Goal: Communication & Community: Share content

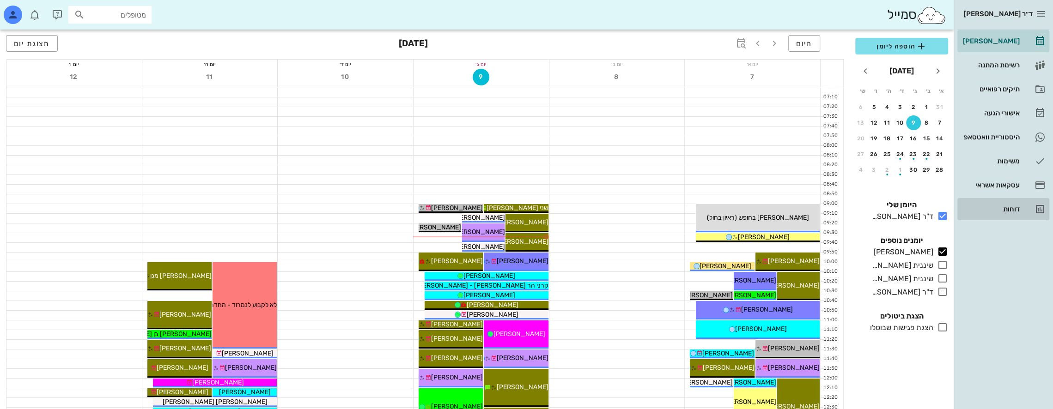
click at [1007, 206] on div "דוחות" at bounding box center [990, 209] width 59 height 7
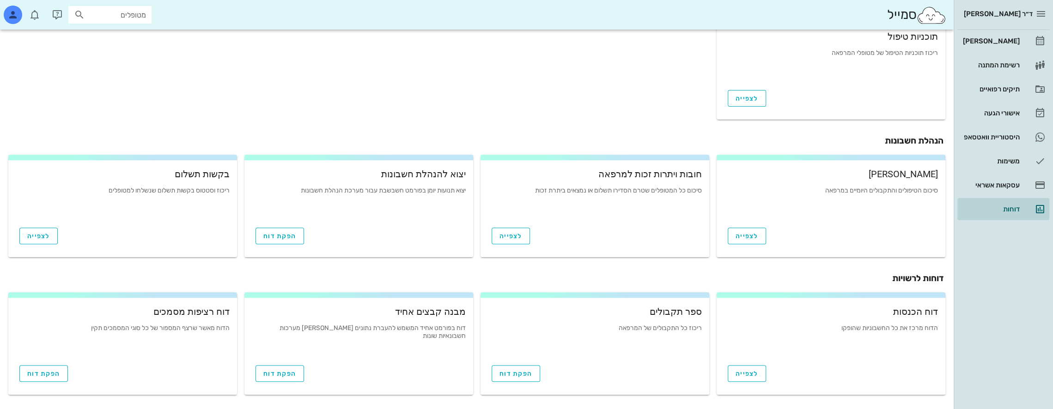
scroll to position [273, 0]
click at [521, 375] on span "הפקת דוח" at bounding box center [515, 373] width 33 height 8
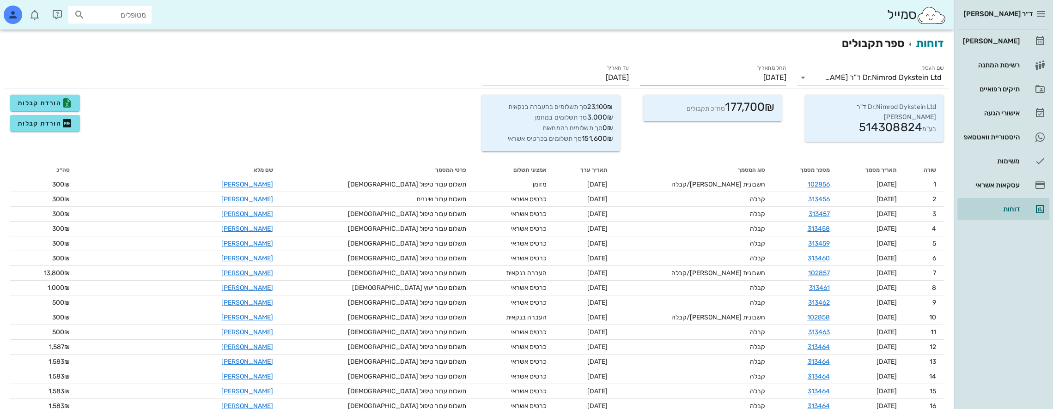
click at [748, 82] on input "[DATE]" at bounding box center [713, 77] width 146 height 15
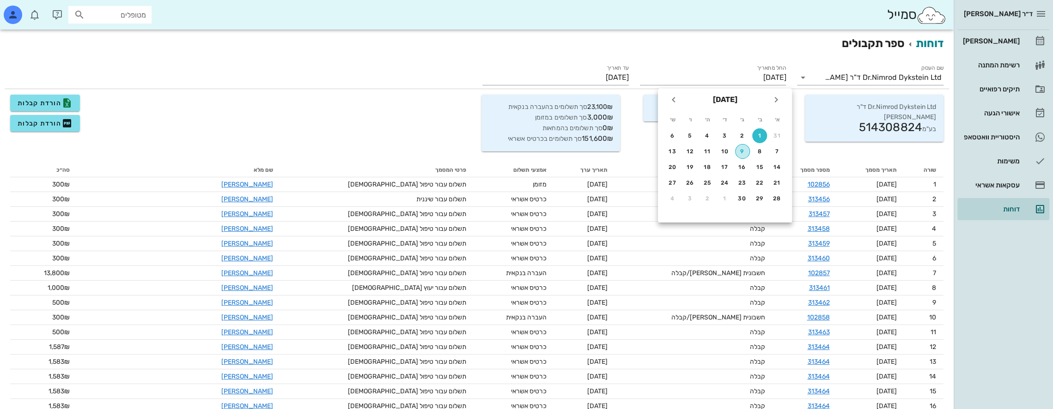
click at [745, 149] on div "9" at bounding box center [742, 151] width 14 height 6
type input "[DATE]"
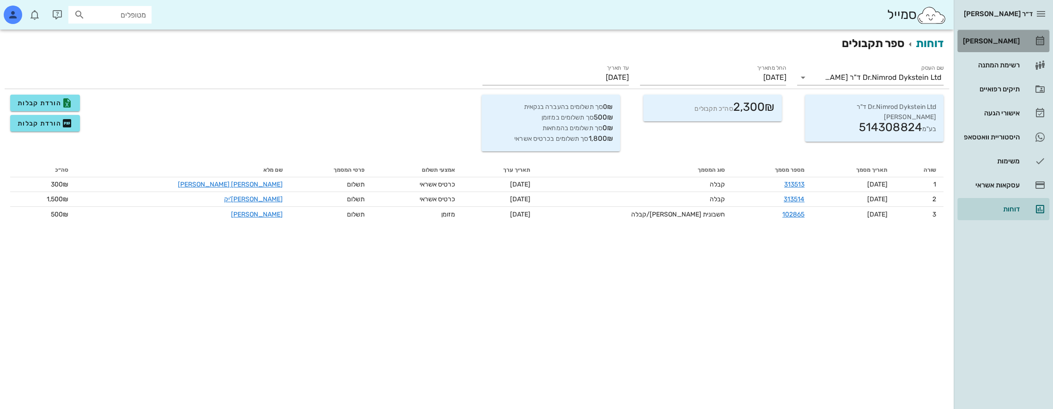
click at [1005, 42] on div "[PERSON_NAME]" at bounding box center [990, 40] width 59 height 7
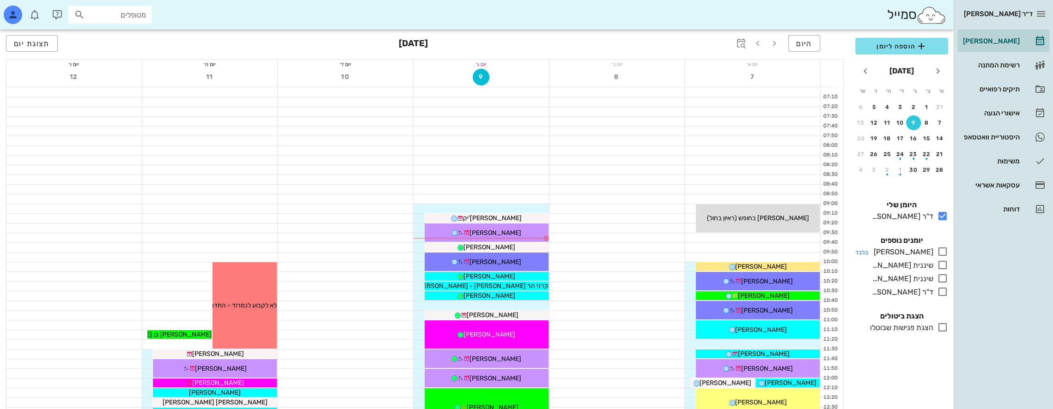
click at [940, 251] on icon at bounding box center [942, 251] width 11 height 11
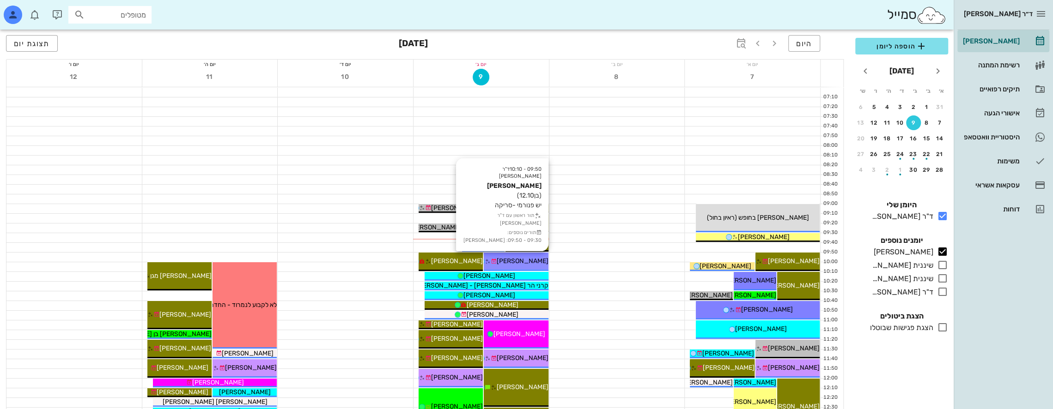
click at [532, 258] on span "[PERSON_NAME]" at bounding box center [522, 261] width 52 height 8
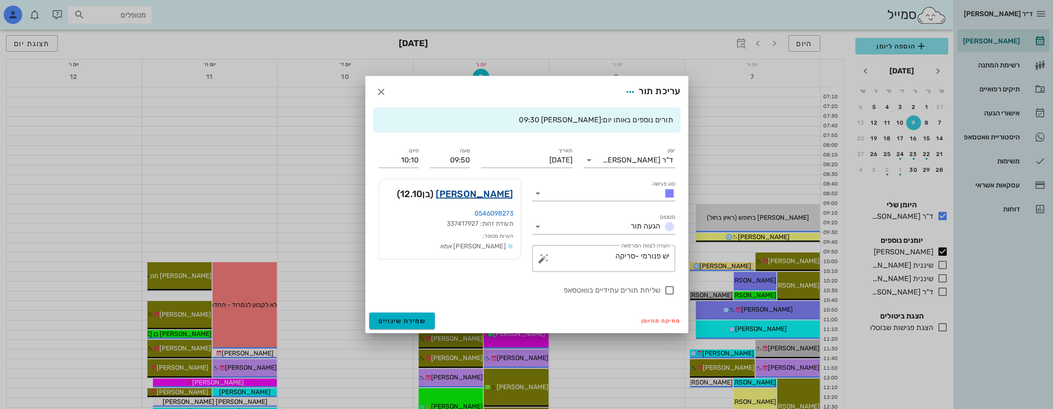
click at [487, 191] on link "[PERSON_NAME]" at bounding box center [474, 194] width 77 height 15
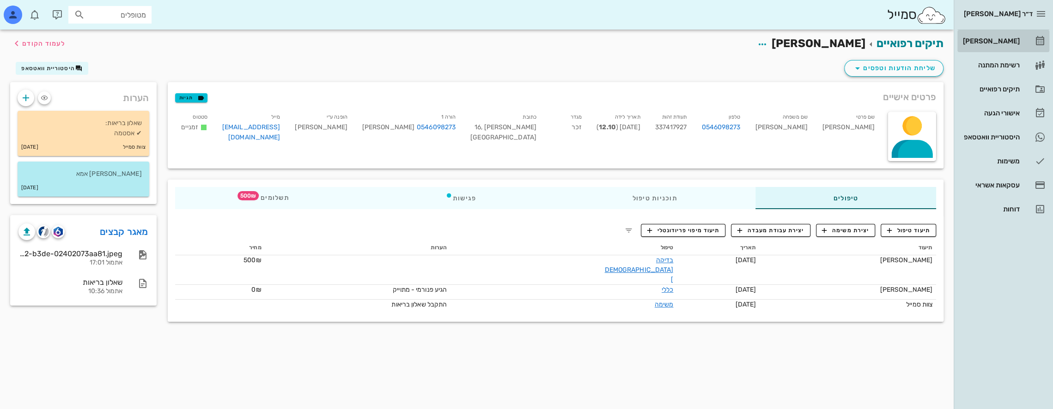
click at [997, 40] on div "[PERSON_NAME]" at bounding box center [990, 40] width 59 height 7
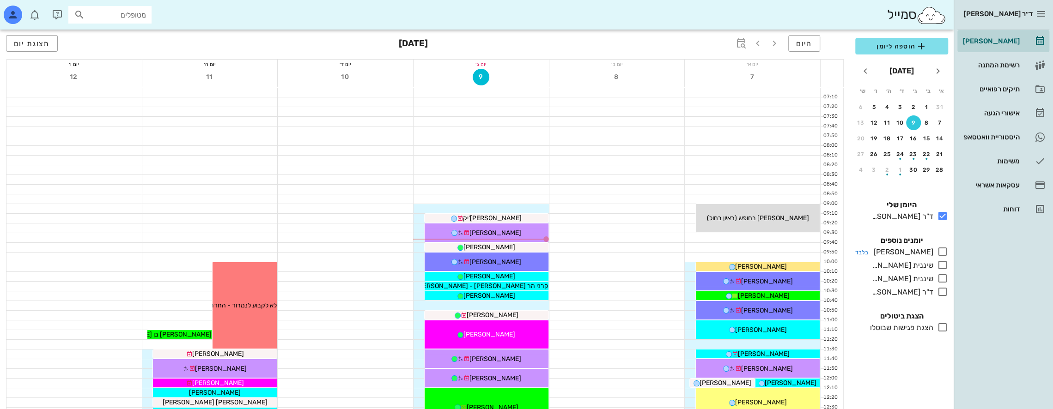
click at [945, 251] on icon at bounding box center [942, 251] width 11 height 11
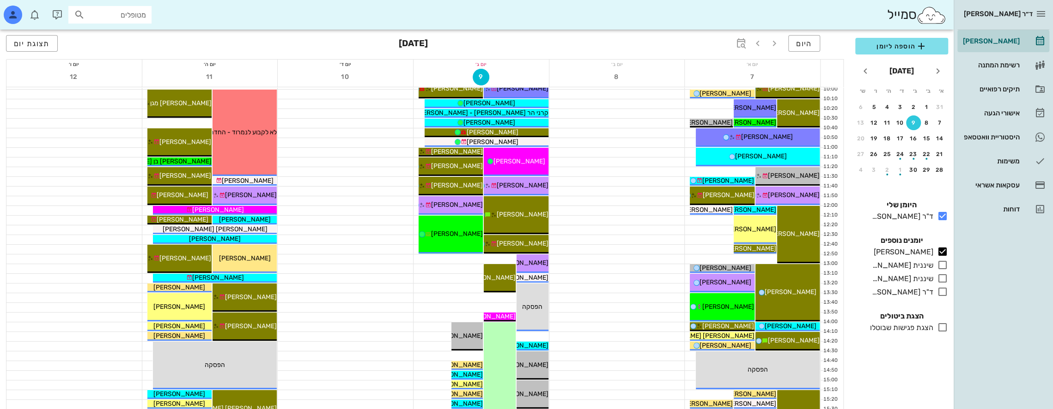
scroll to position [185, 0]
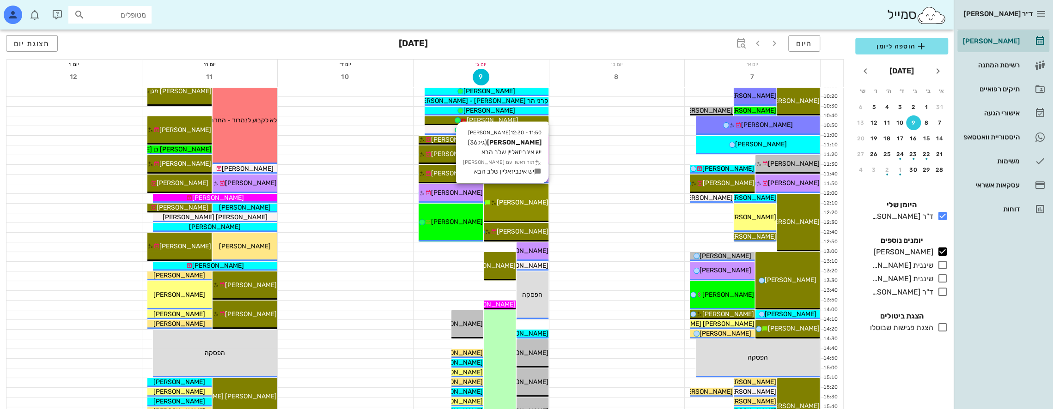
click at [543, 199] on div "[PERSON_NAME]" at bounding box center [516, 203] width 64 height 10
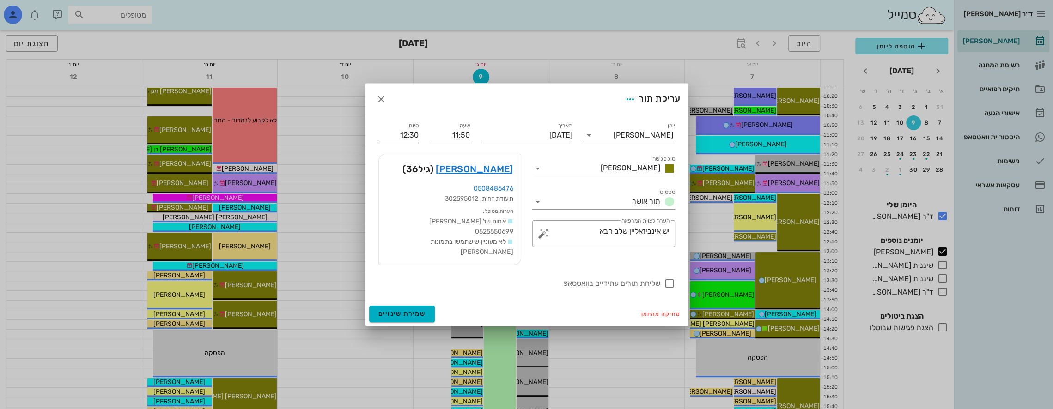
click at [411, 140] on input "12:30" at bounding box center [398, 135] width 40 height 15
click at [388, 158] on div "12:00 (10 דקות)" at bounding box center [375, 157] width 56 height 7
type input "12:00"
click at [412, 311] on span "שמירת שינויים" at bounding box center [402, 314] width 48 height 8
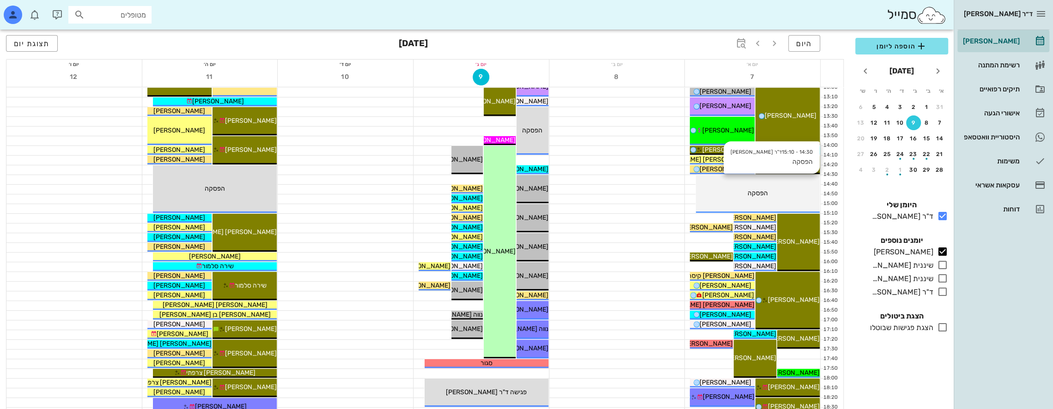
scroll to position [369, 0]
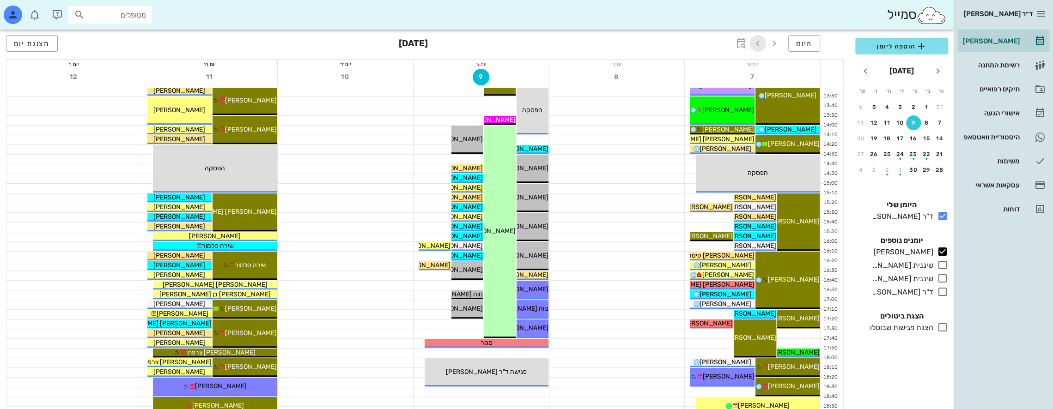
click at [763, 42] on span "button" at bounding box center [757, 43] width 17 height 11
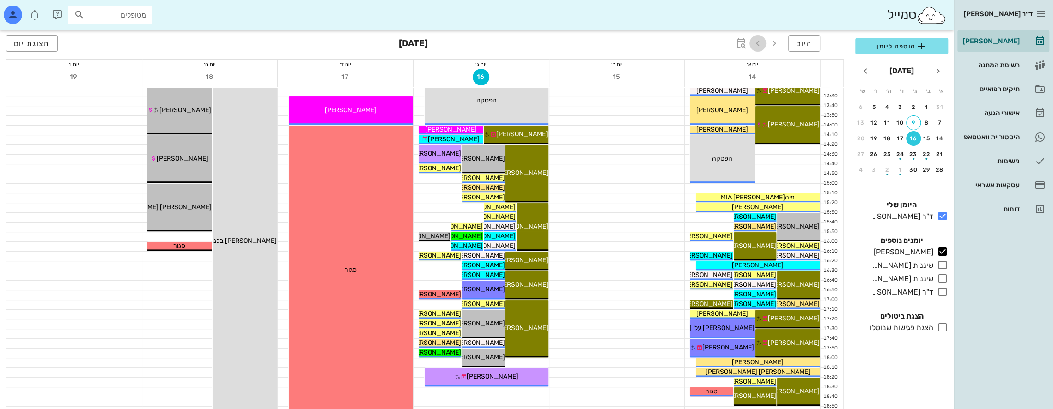
click at [763, 42] on span "button" at bounding box center [757, 43] width 17 height 11
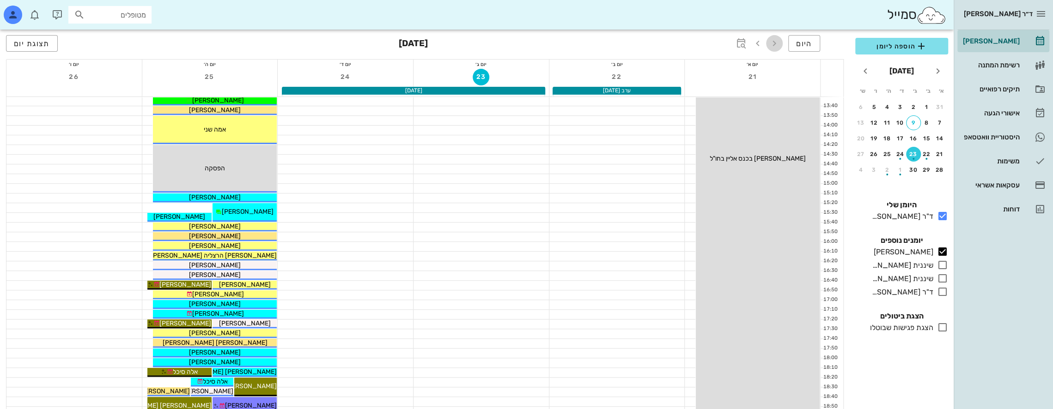
click at [775, 42] on icon "button" at bounding box center [774, 43] width 11 height 11
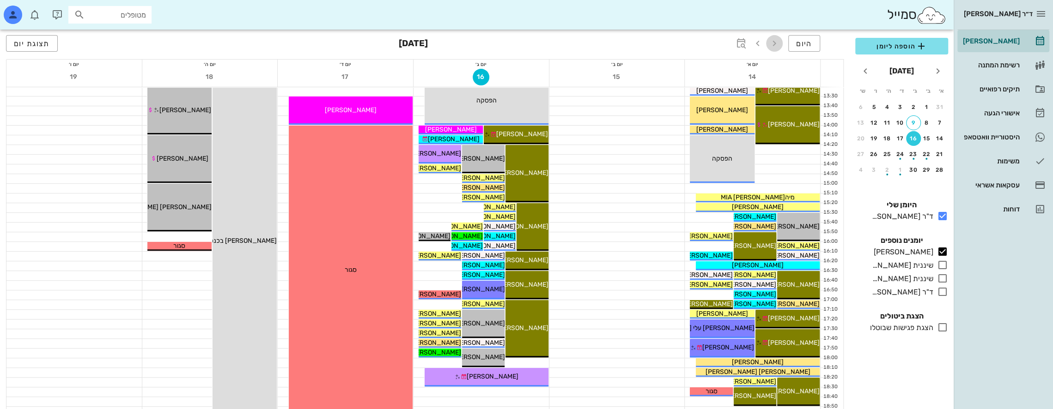
click at [775, 42] on icon "button" at bounding box center [774, 43] width 11 height 11
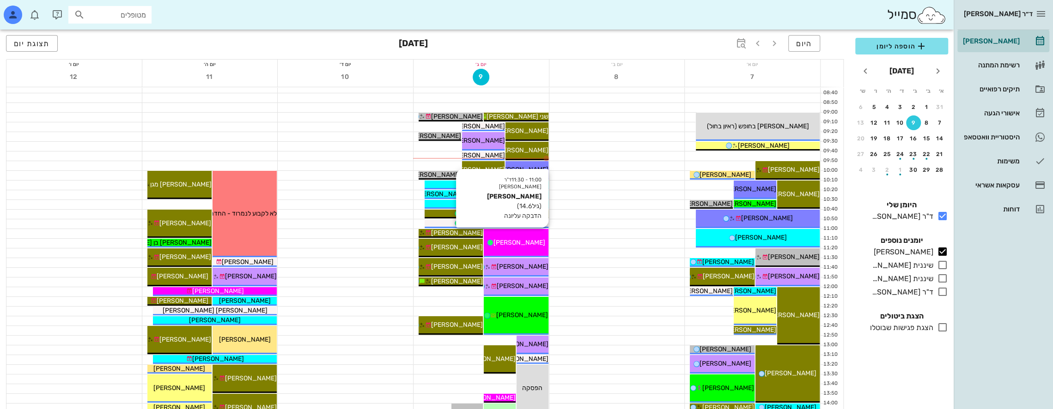
scroll to position [92, 0]
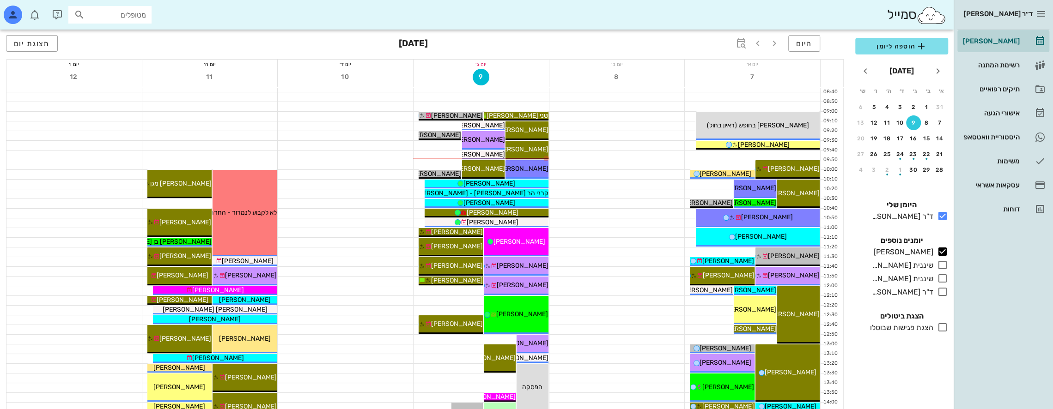
click at [601, 137] on div at bounding box center [616, 135] width 135 height 9
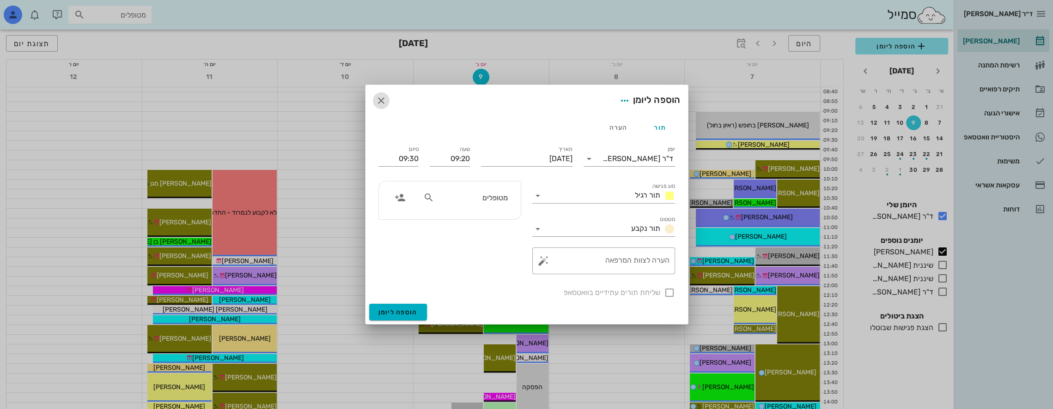
drag, startPoint x: 383, startPoint y: 101, endPoint x: 336, endPoint y: 85, distance: 50.1
click at [383, 101] on icon "button" at bounding box center [380, 100] width 11 height 11
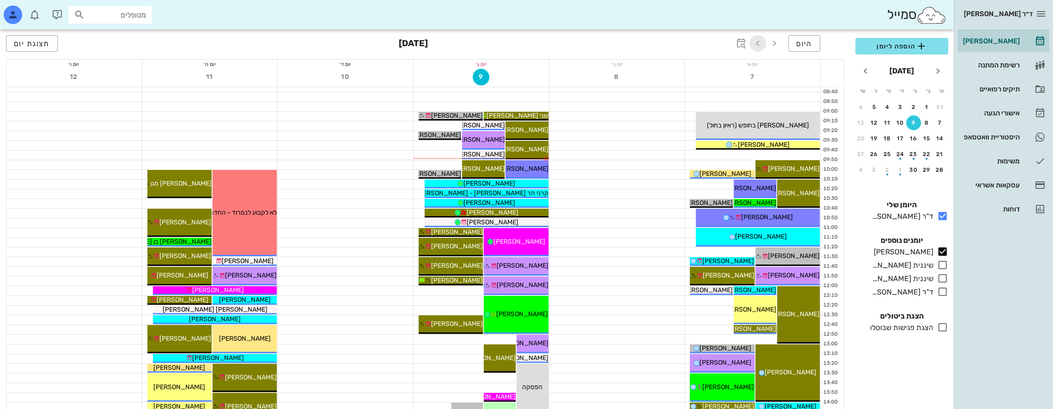
click at [760, 45] on icon "button" at bounding box center [757, 43] width 11 height 11
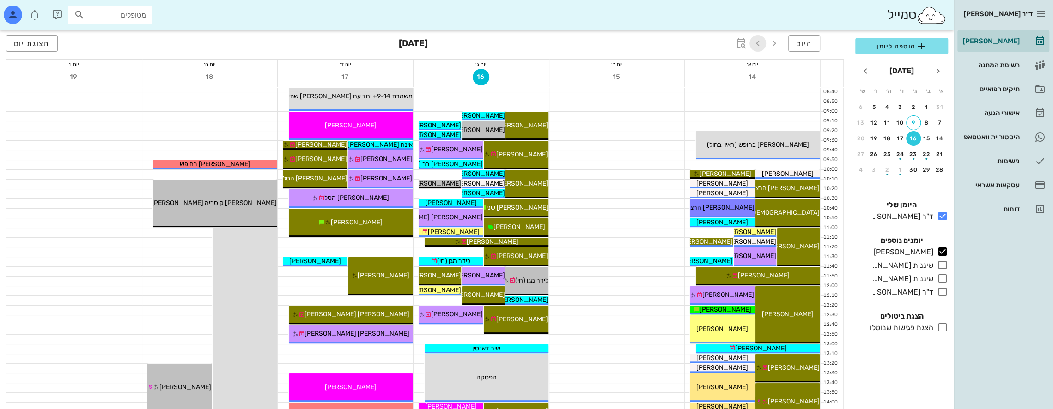
click at [760, 45] on icon "button" at bounding box center [757, 43] width 11 height 11
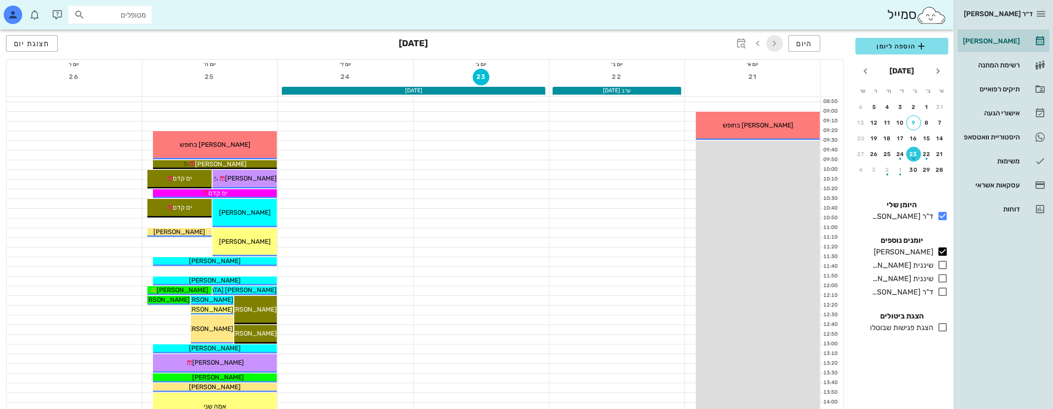
click at [775, 46] on icon "button" at bounding box center [774, 43] width 11 height 11
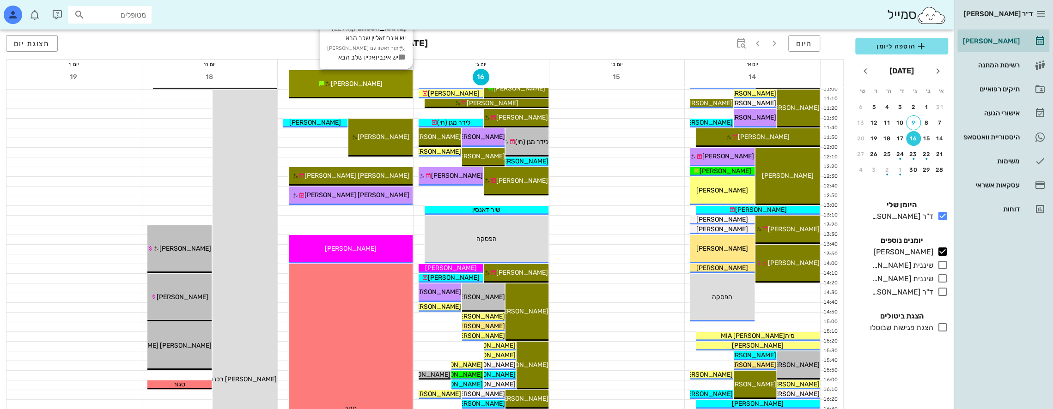
scroll to position [231, 0]
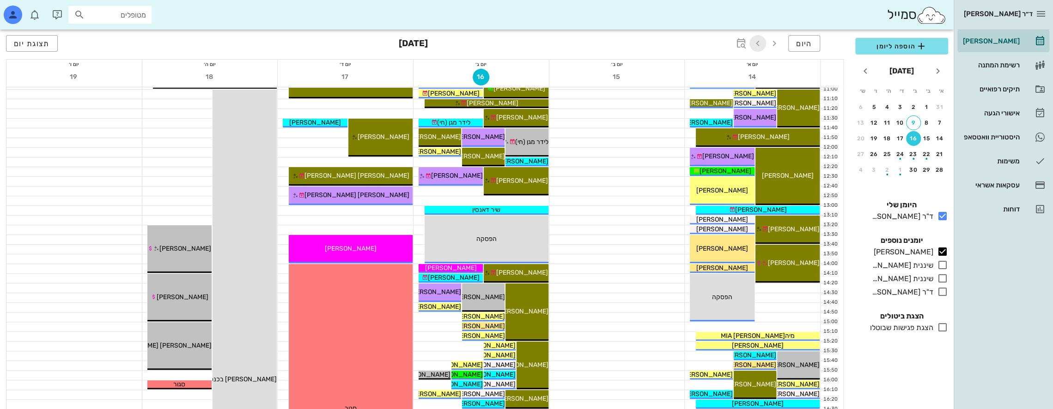
click at [760, 42] on icon "button" at bounding box center [757, 43] width 11 height 11
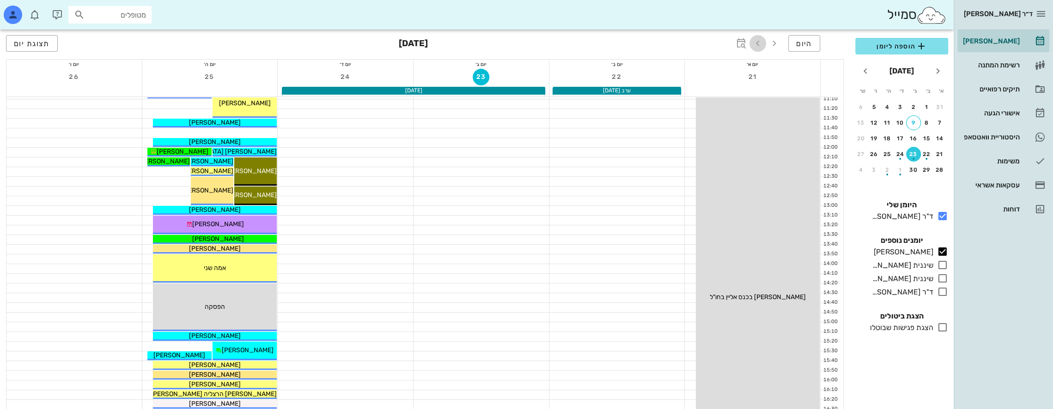
click at [760, 42] on icon "button" at bounding box center [757, 43] width 11 height 11
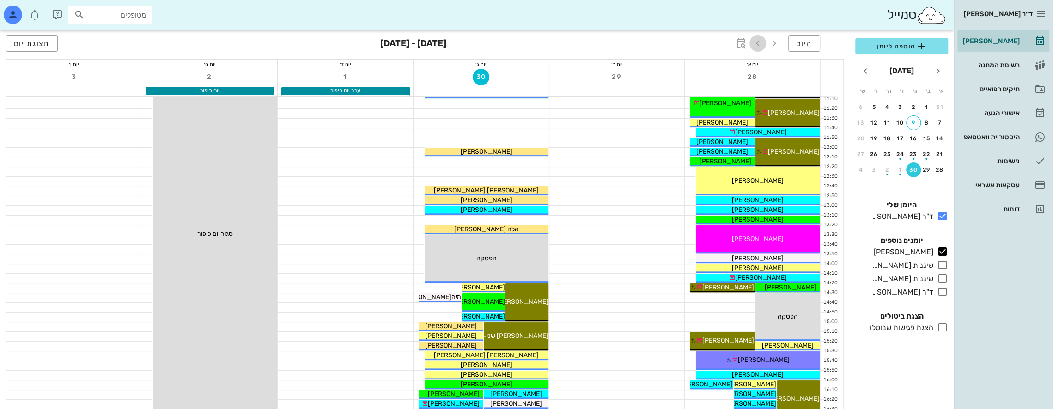
click at [760, 42] on icon "button" at bounding box center [757, 43] width 11 height 11
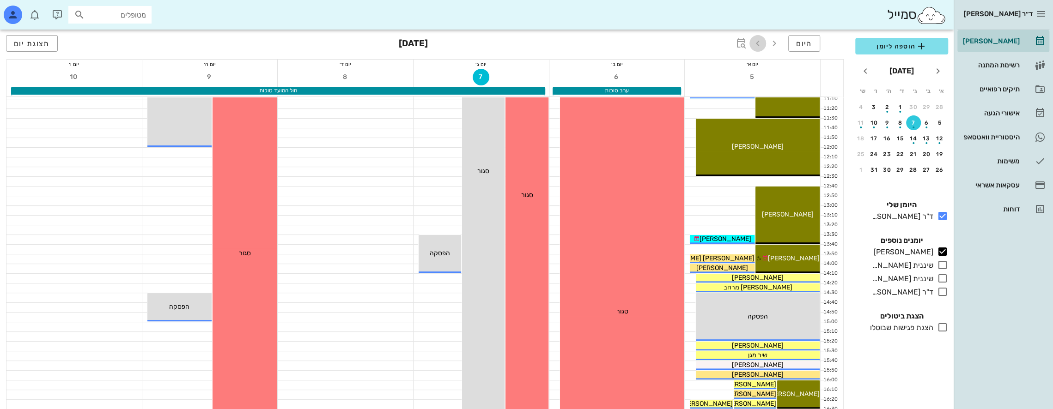
click at [760, 42] on icon "button" at bounding box center [757, 43] width 11 height 11
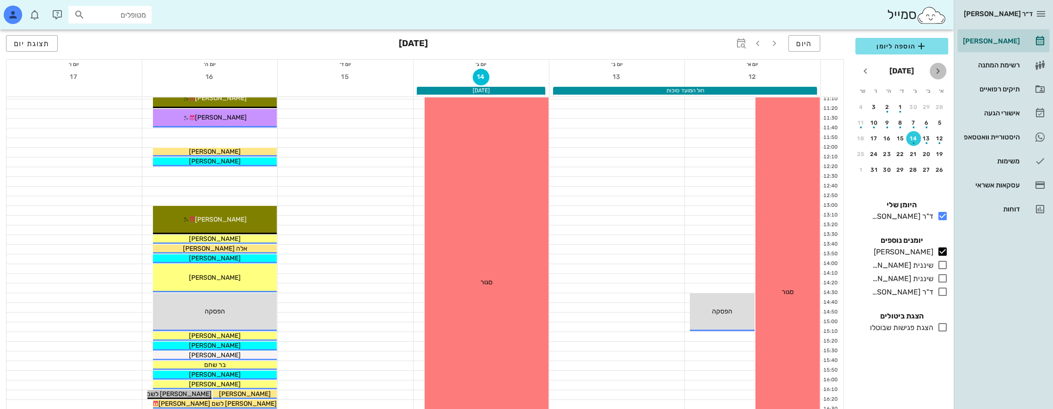
click at [939, 74] on icon "חודש שעבר" at bounding box center [937, 71] width 11 height 11
click at [778, 44] on icon "button" at bounding box center [774, 43] width 11 height 11
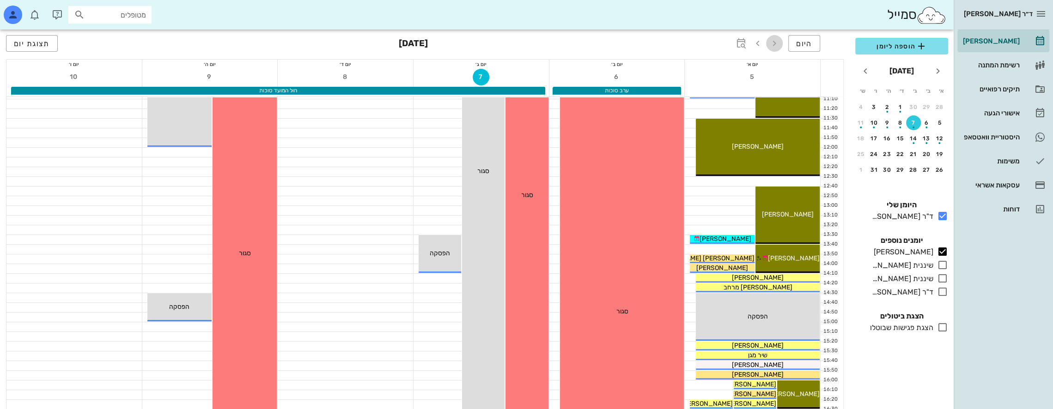
click at [777, 44] on icon "button" at bounding box center [774, 43] width 11 height 11
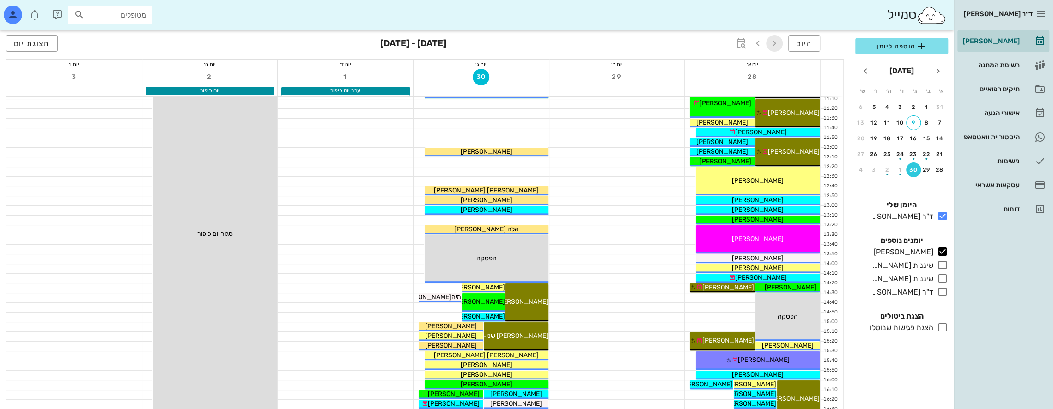
click at [777, 44] on icon "button" at bounding box center [774, 43] width 11 height 11
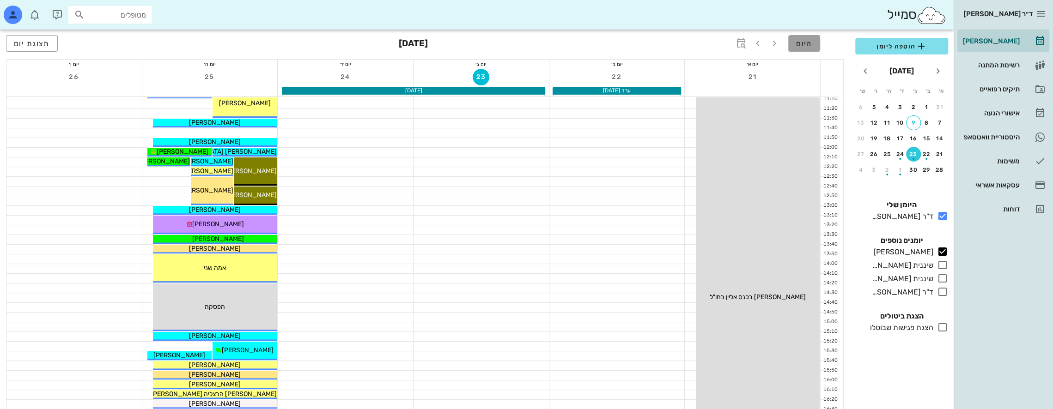
click at [800, 46] on span "היום" at bounding box center [804, 43] width 16 height 9
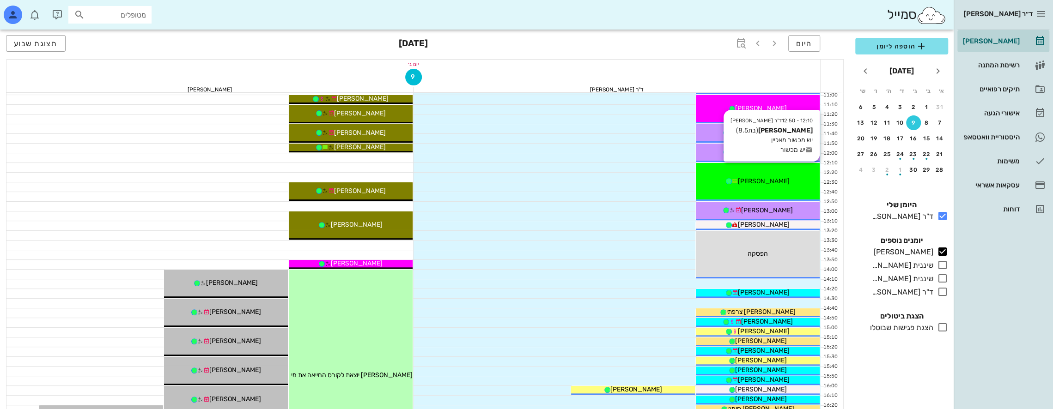
click at [725, 178] on div "[PERSON_NAME]" at bounding box center [758, 181] width 124 height 10
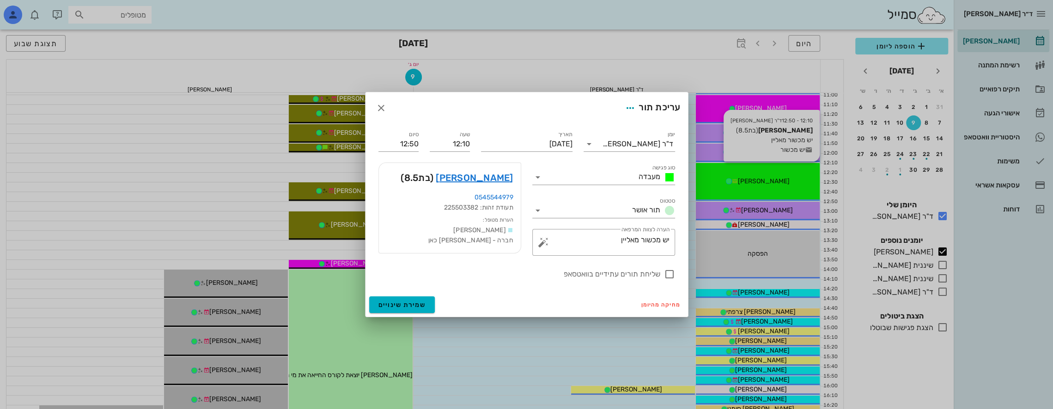
click at [724, 178] on div at bounding box center [526, 204] width 1053 height 409
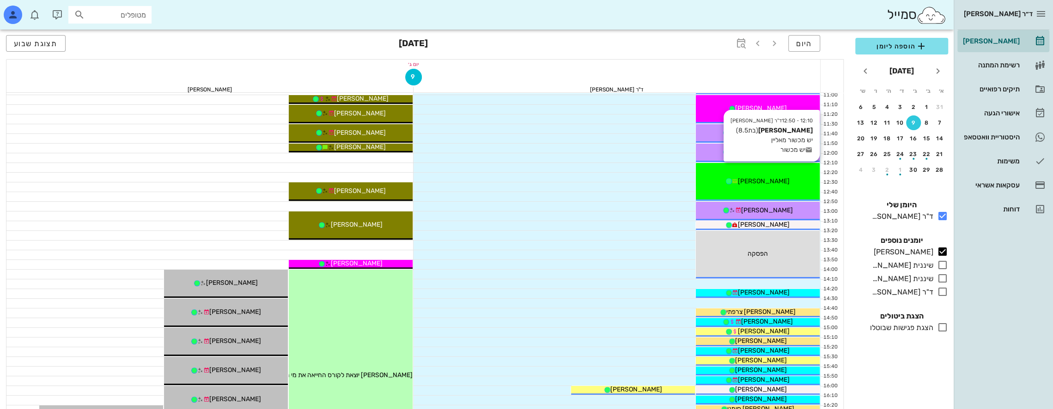
click at [724, 178] on div "[PERSON_NAME]" at bounding box center [758, 181] width 124 height 10
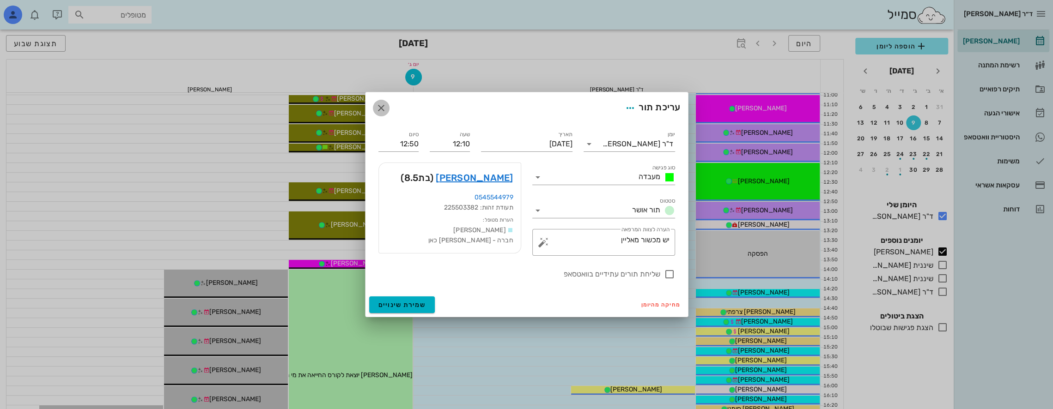
click at [381, 106] on icon "button" at bounding box center [380, 108] width 11 height 11
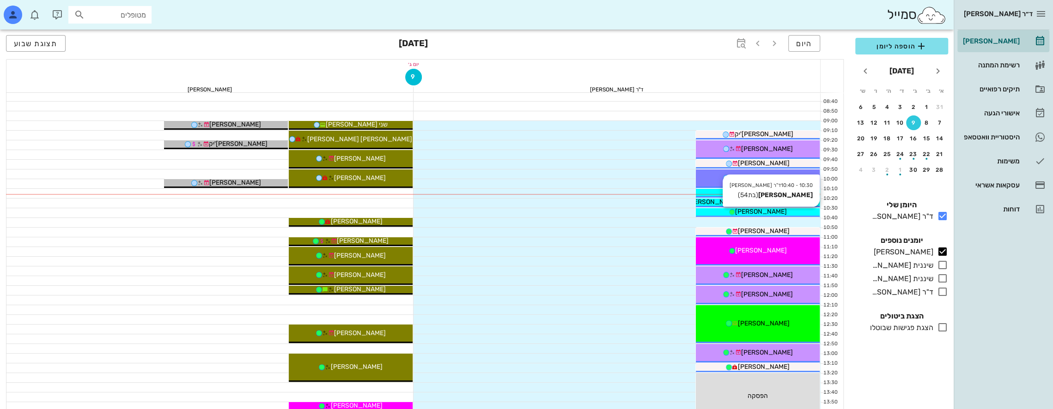
scroll to position [139, 0]
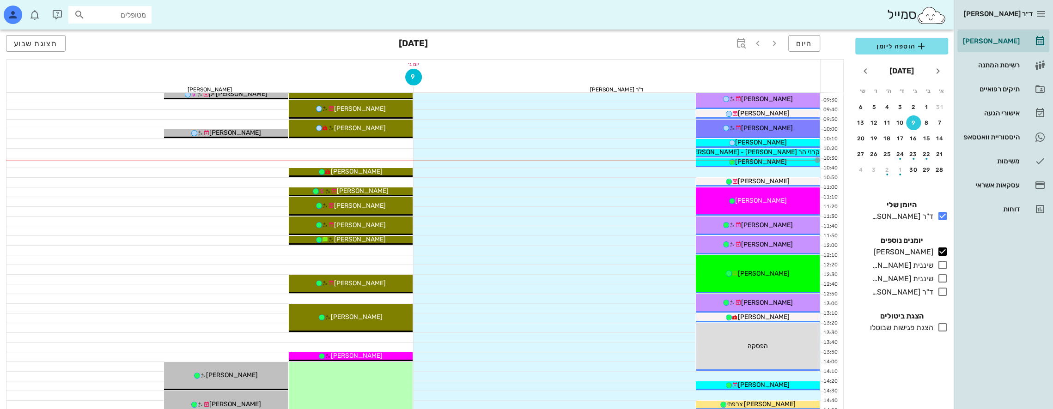
click at [111, 17] on input "מטופלים" at bounding box center [116, 15] width 59 height 12
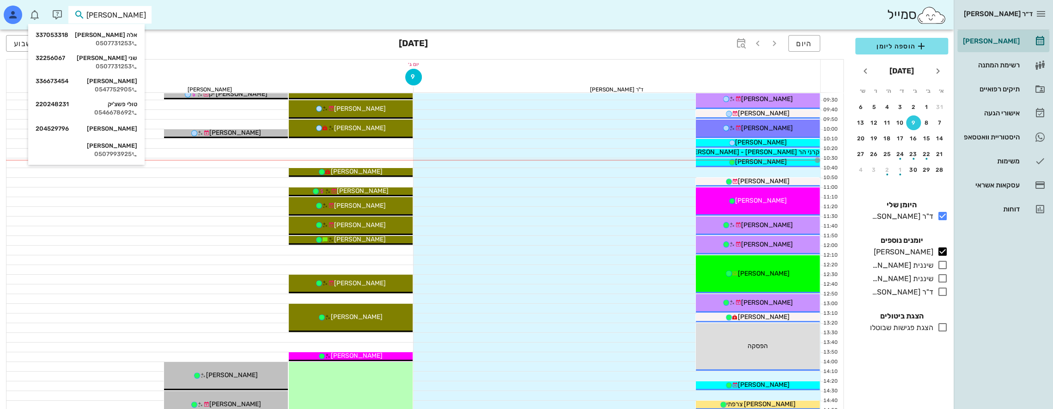
type input "[PERSON_NAME]"
click at [119, 42] on div "0507731253" at bounding box center [93, 43] width 102 height 7
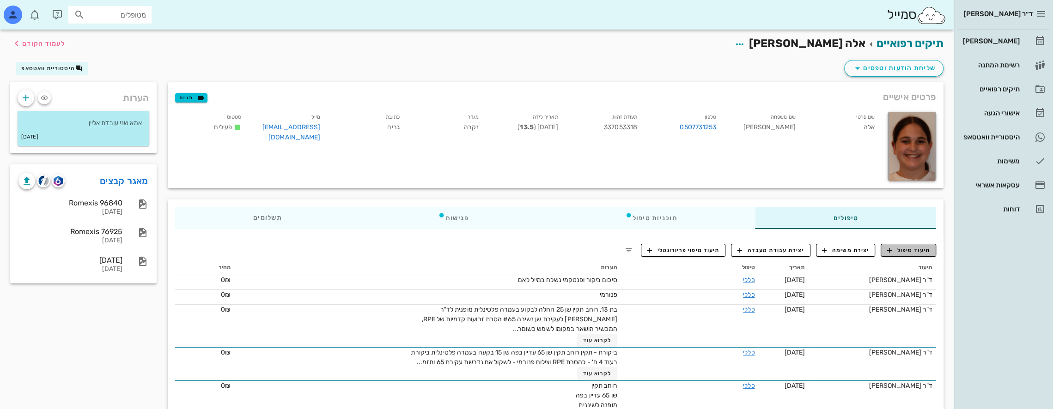
click at [905, 248] on span "תיעוד טיפול" at bounding box center [908, 250] width 43 height 8
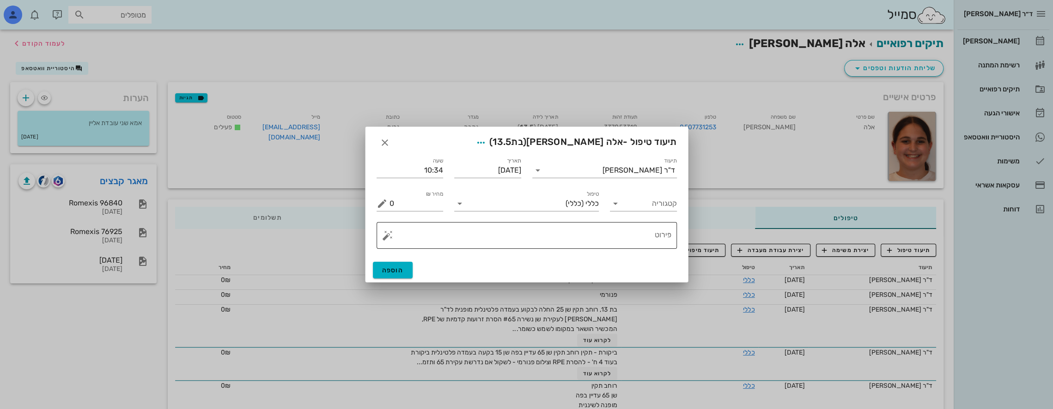
click at [615, 234] on textarea "פירוט" at bounding box center [530, 238] width 282 height 22
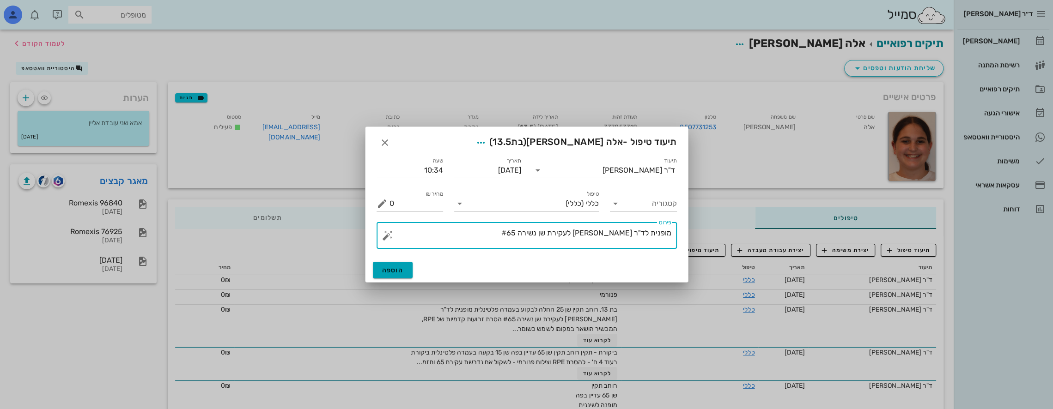
type textarea "מופנית לד"ר [PERSON_NAME] לעקירת שן נשירה #65"
click at [402, 271] on span "הוספה" at bounding box center [393, 270] width 22 height 8
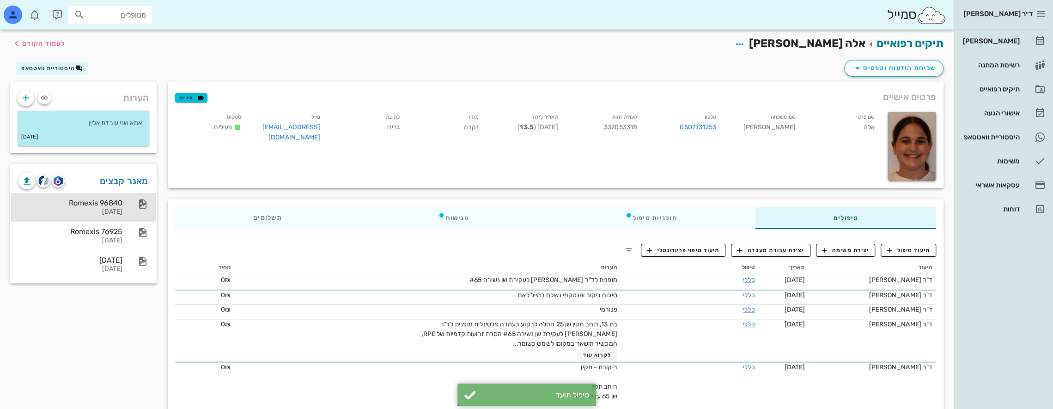
click at [117, 208] on div "[DATE]" at bounding box center [70, 212] width 104 height 8
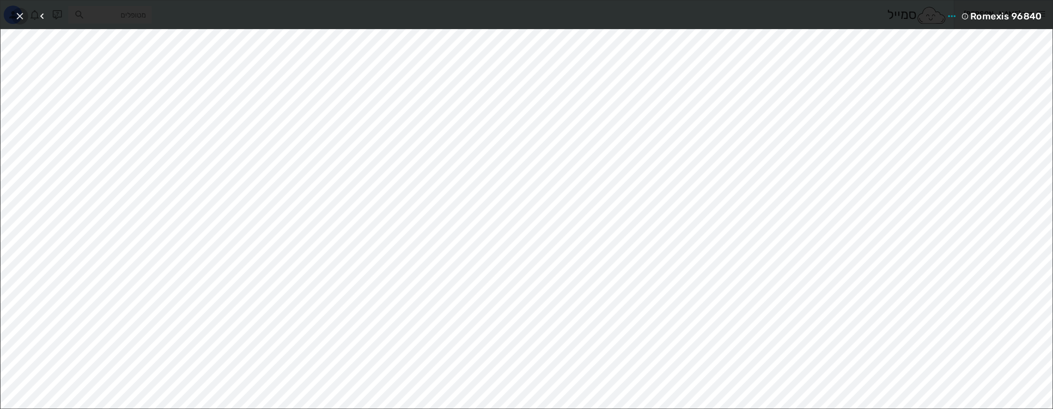
click at [19, 13] on icon "button" at bounding box center [19, 16] width 11 height 11
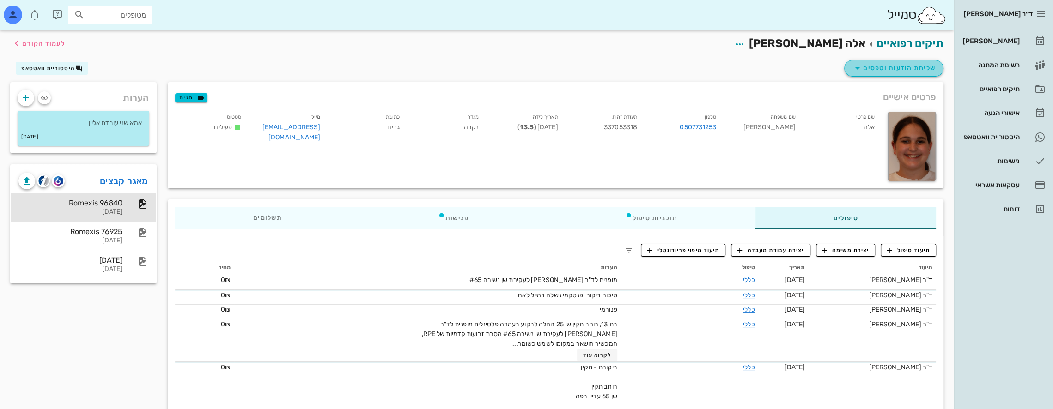
click at [909, 67] on span "שליחת הודעות וטפסים" at bounding box center [894, 68] width 84 height 11
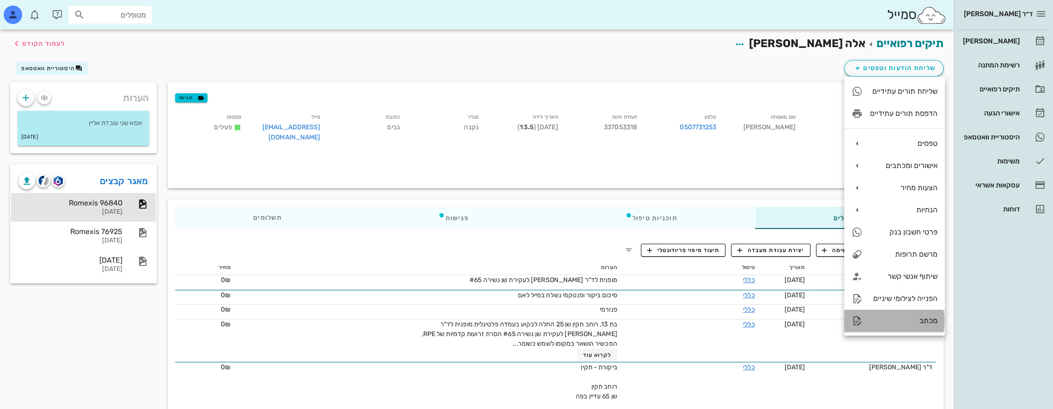
click at [930, 320] on div "מכתב" at bounding box center [903, 320] width 67 height 9
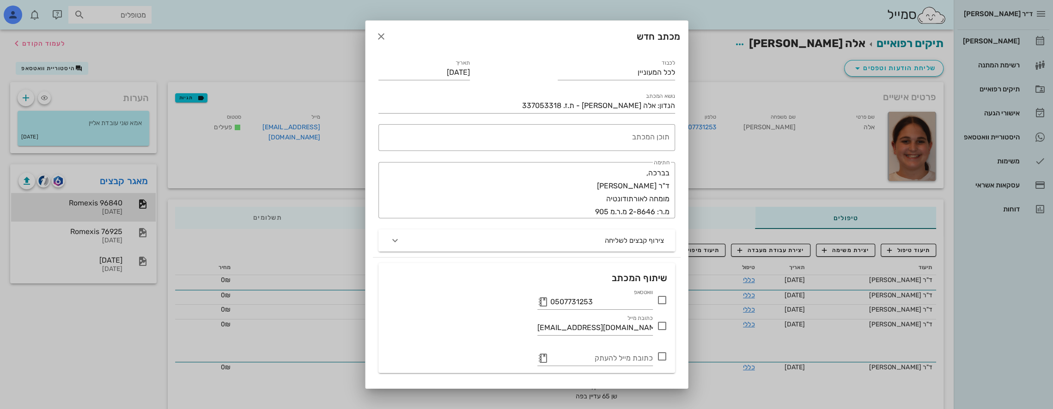
click at [663, 300] on icon at bounding box center [661, 300] width 11 height 11
click at [664, 327] on div at bounding box center [662, 326] width 16 height 16
checkbox input "true"
drag, startPoint x: 648, startPoint y: 73, endPoint x: 758, endPoint y: 67, distance: 110.1
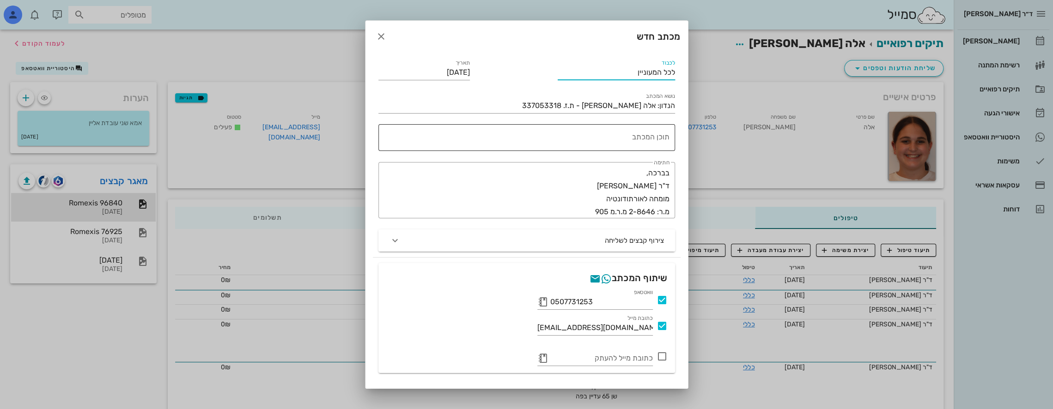
click at [657, 134] on textarea "תוכן המכתב" at bounding box center [524, 140] width 289 height 22
drag, startPoint x: 446, startPoint y: 35, endPoint x: 549, endPoint y: 62, distance: 107.1
click at [616, 79] on div "מכתב חדש לכבוד לכל המעוניין תאריך [DATE] נושא המכתב הנדון: אלה [PERSON_NAME] - …" at bounding box center [526, 215] width 323 height 390
click at [387, 36] on icon "button" at bounding box center [380, 36] width 11 height 11
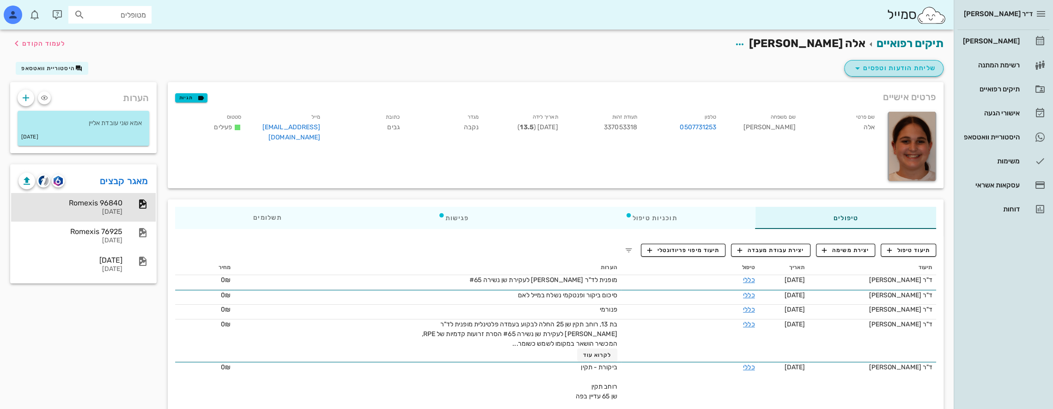
click at [917, 67] on span "שליחת הודעות וטפסים" at bounding box center [894, 68] width 84 height 11
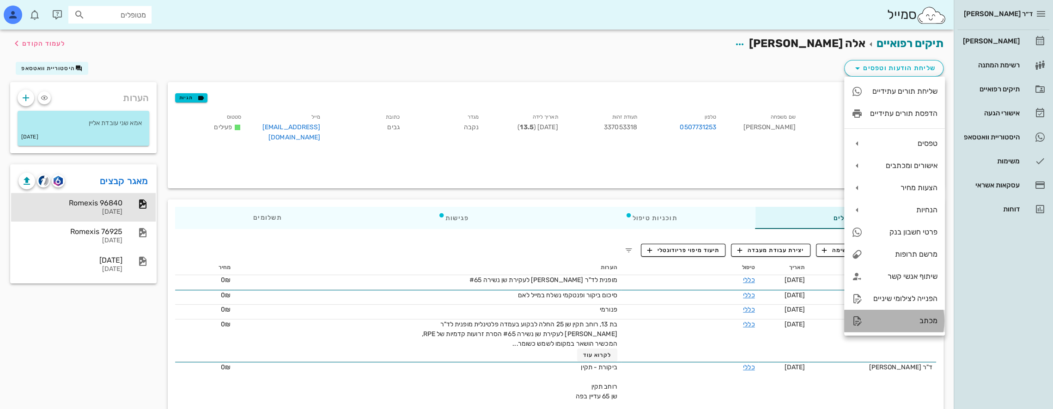
click at [913, 322] on div "מכתב" at bounding box center [903, 320] width 67 height 9
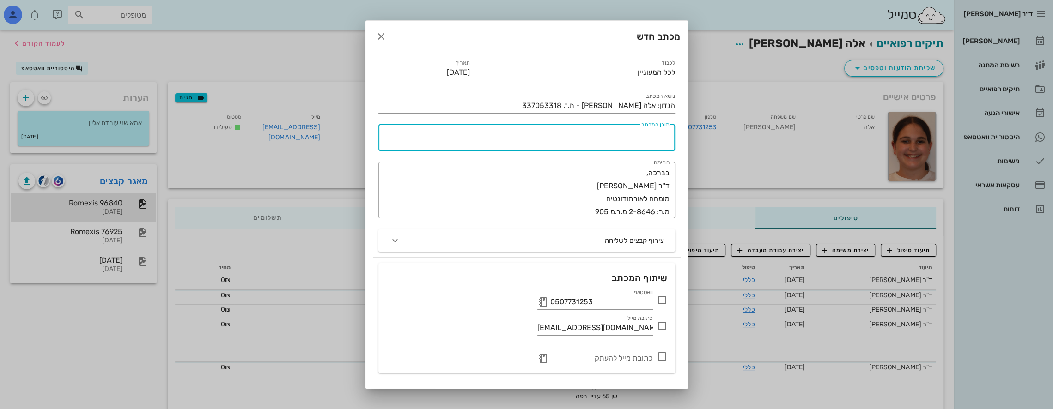
click at [651, 139] on textarea "תוכן המכתב" at bounding box center [524, 140] width 289 height 22
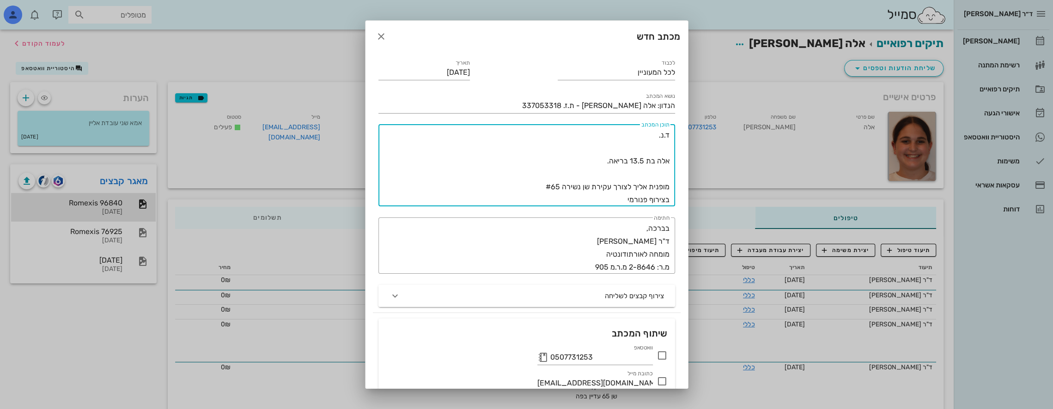
type textarea "ד.נ. אלה בת 13.5 בריאה. מופנית אליך לצורך עקירת שן נשירה #65 בצירוף פנורמי"
click at [658, 357] on icon at bounding box center [661, 355] width 11 height 11
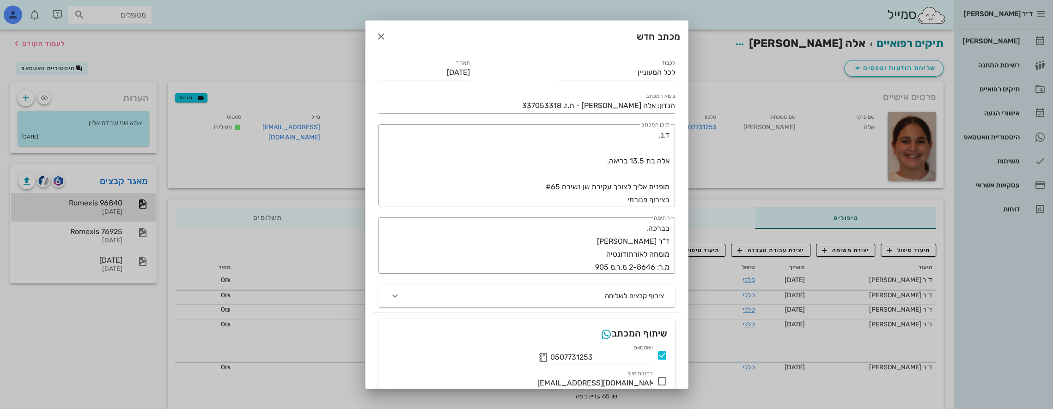
scroll to position [46, 0]
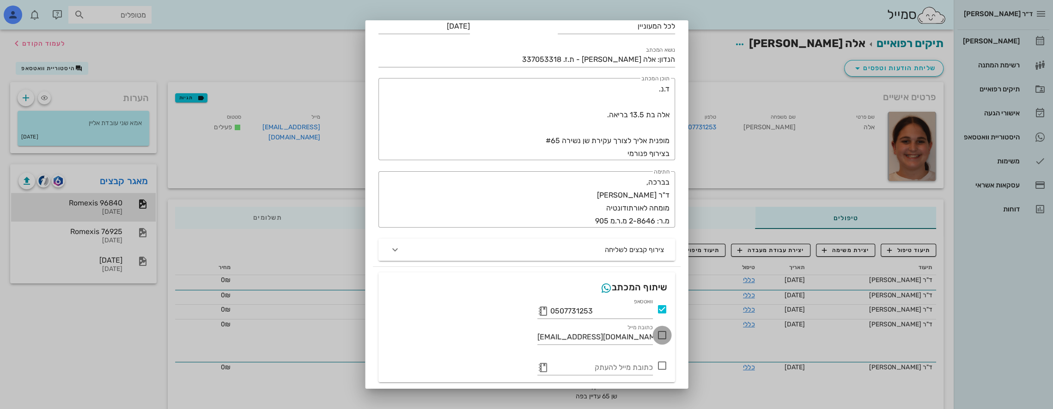
click at [660, 334] on div at bounding box center [662, 335] width 16 height 16
checkbox input "true"
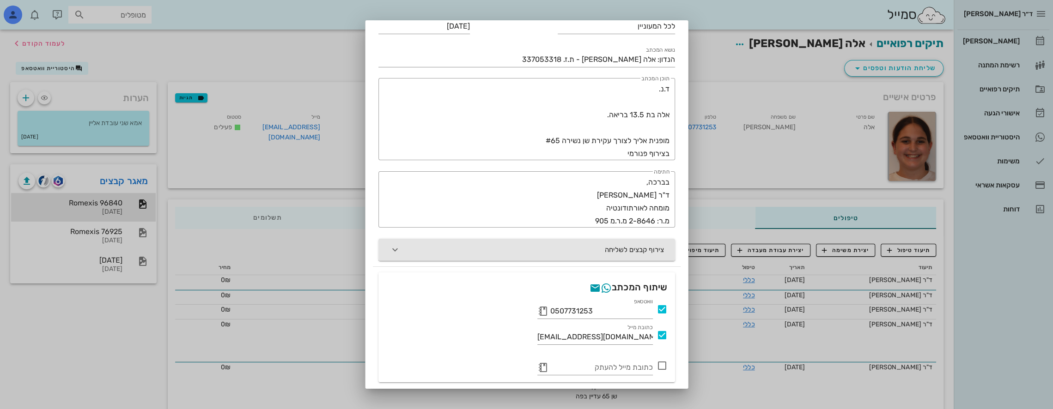
click at [436, 249] on button "צירוף קבצים לשליחה" at bounding box center [526, 250] width 297 height 22
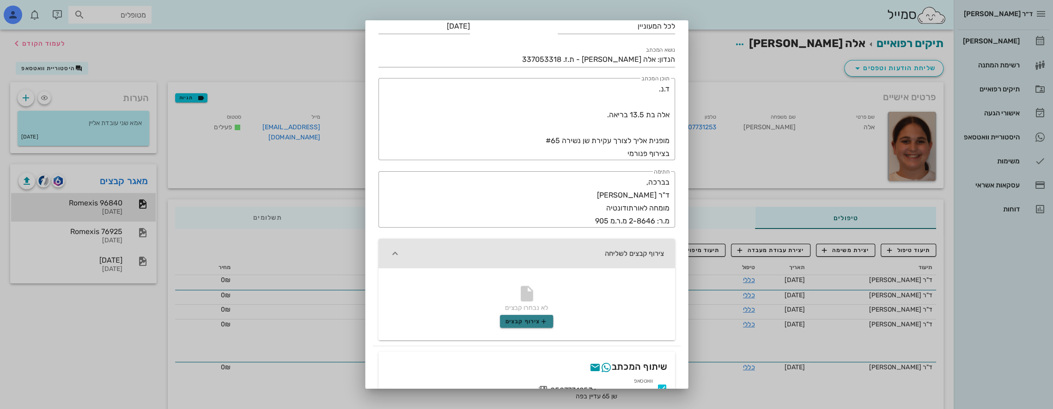
click at [541, 322] on span "צירוף קבצים" at bounding box center [526, 321] width 42 height 7
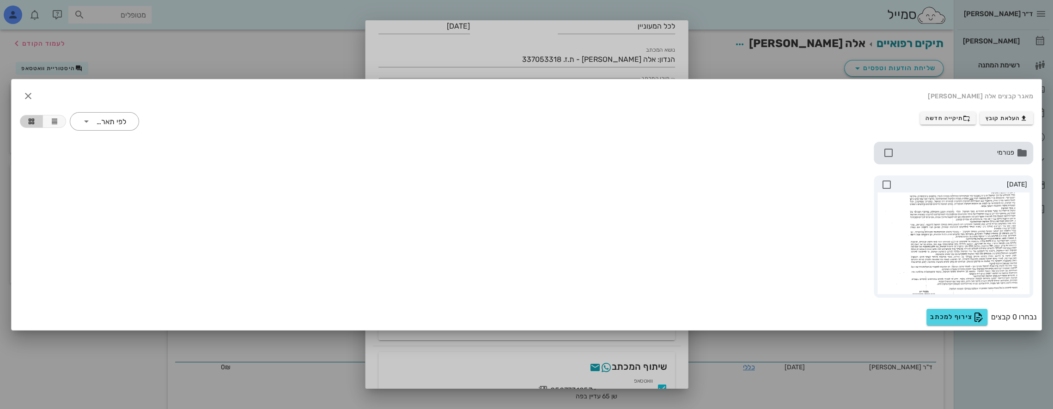
click at [930, 157] on span "פנורמי" at bounding box center [955, 153] width 118 height 10
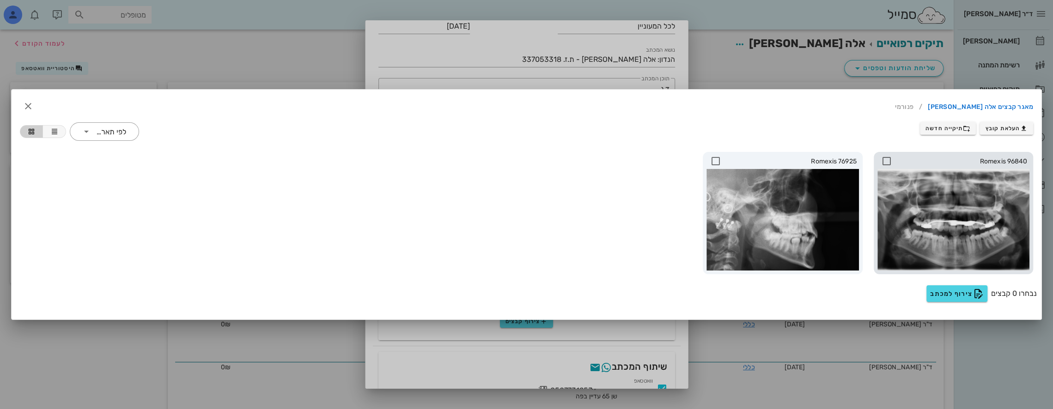
click at [886, 160] on icon at bounding box center [886, 161] width 11 height 11
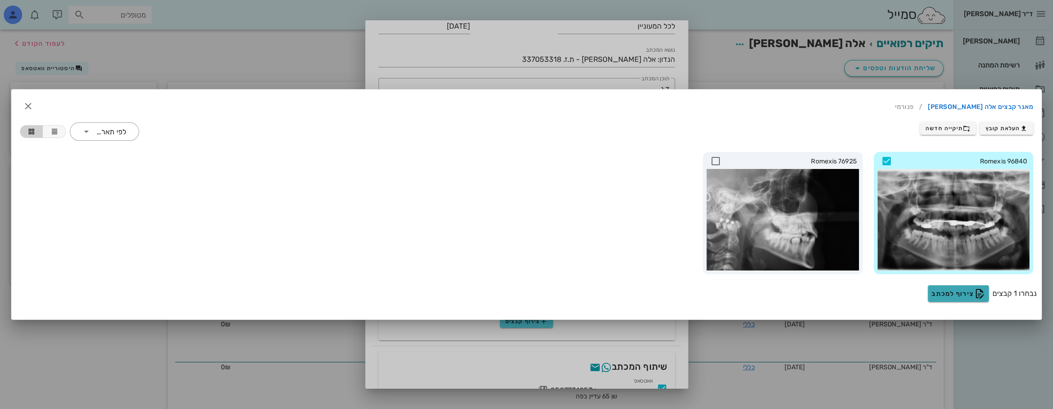
click at [972, 295] on span "צירוף למכתב" at bounding box center [958, 293] width 54 height 11
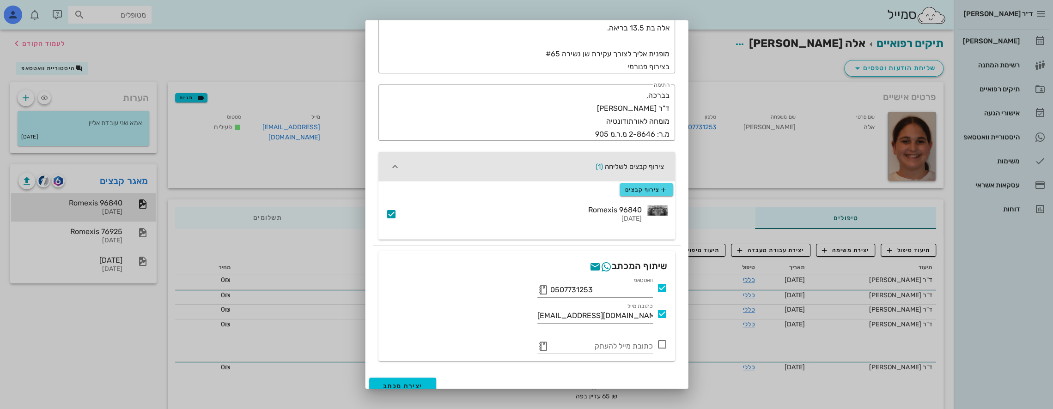
scroll to position [142, 0]
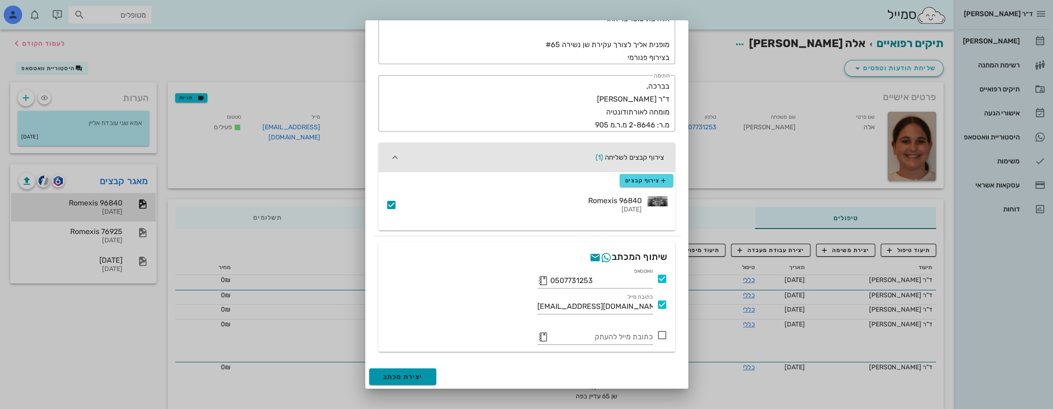
click at [400, 379] on span "יצירת מכתב" at bounding box center [403, 377] width 40 height 8
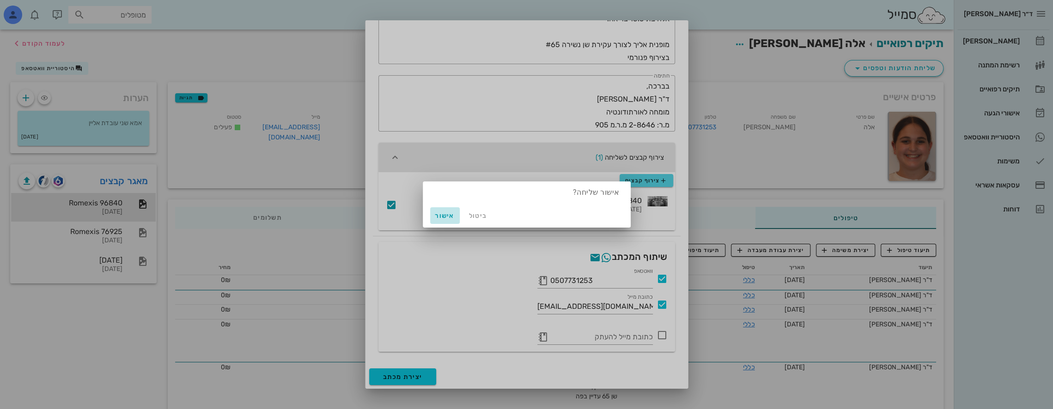
click at [440, 220] on button "אישור" at bounding box center [445, 215] width 30 height 17
